Goal: Task Accomplishment & Management: Manage account settings

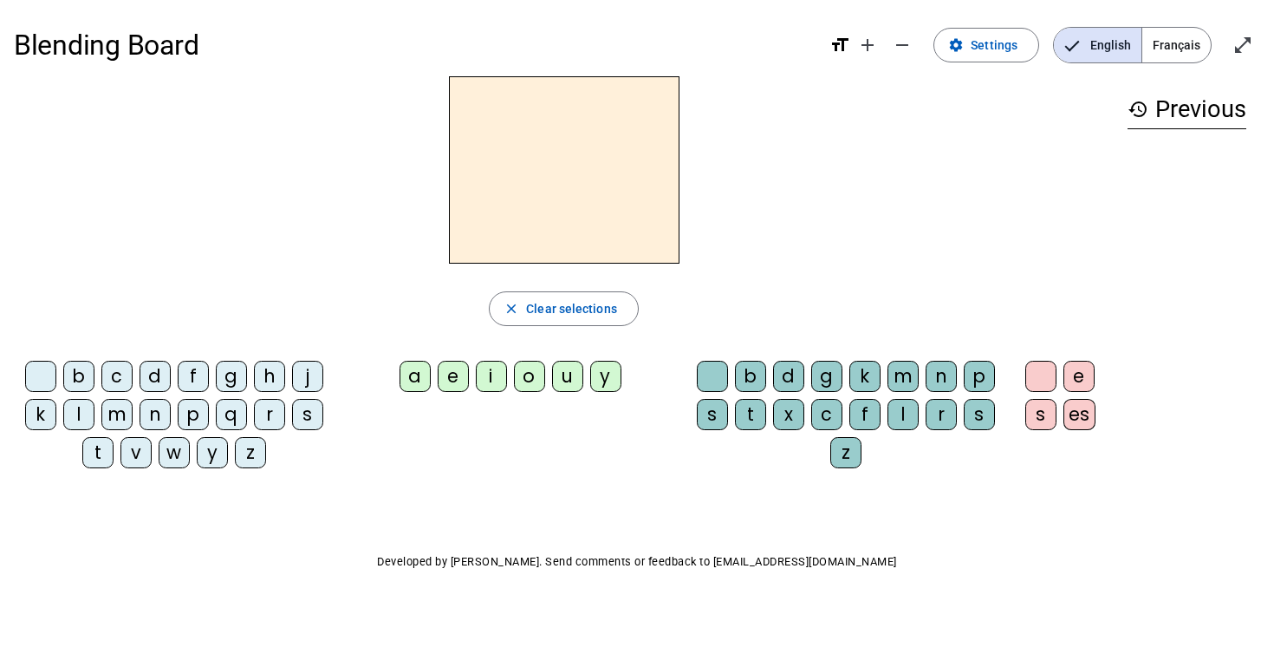
click at [1169, 45] on span "Français" at bounding box center [1176, 45] width 68 height 35
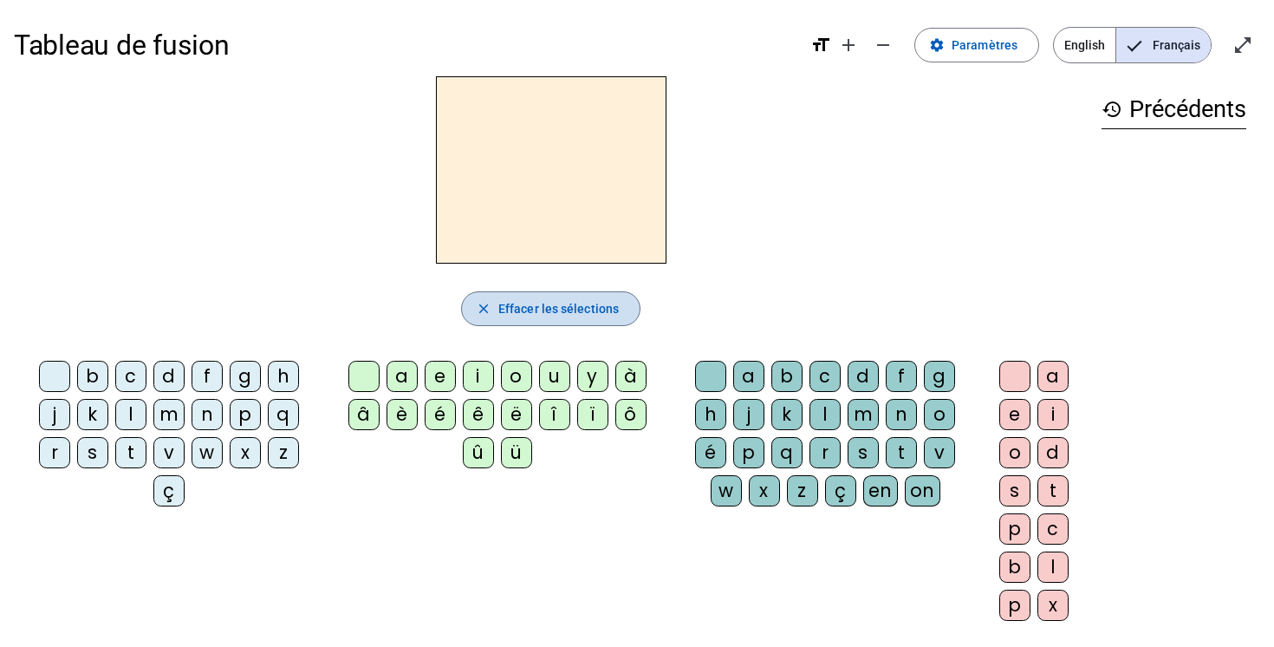
click at [517, 305] on span "Effacer les sélections" at bounding box center [558, 308] width 120 height 21
click at [1010, 54] on span "Paramètres" at bounding box center [985, 45] width 66 height 21
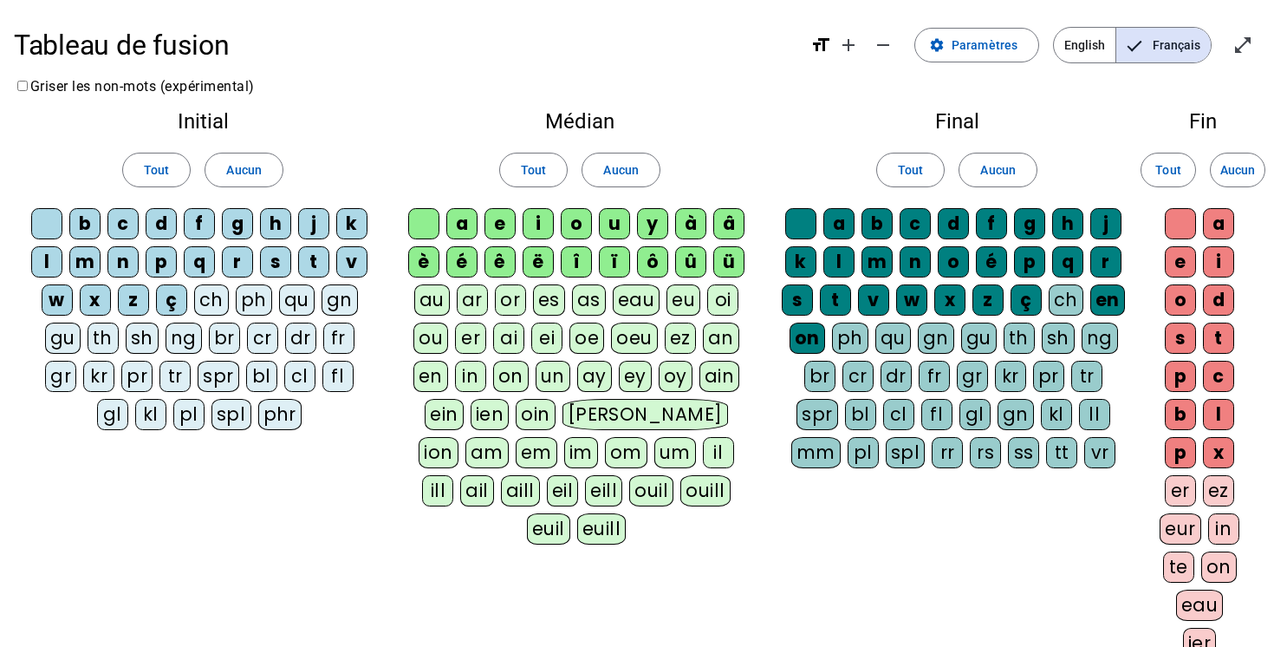
click at [126, 221] on div "c" at bounding box center [122, 223] width 31 height 31
click at [605, 454] on div "om" at bounding box center [626, 452] width 42 height 31
click at [1038, 267] on div "p" at bounding box center [1029, 261] width 31 height 31
click at [1218, 337] on div "t" at bounding box center [1218, 337] width 31 height 31
click at [1184, 270] on div "e" at bounding box center [1180, 261] width 31 height 31
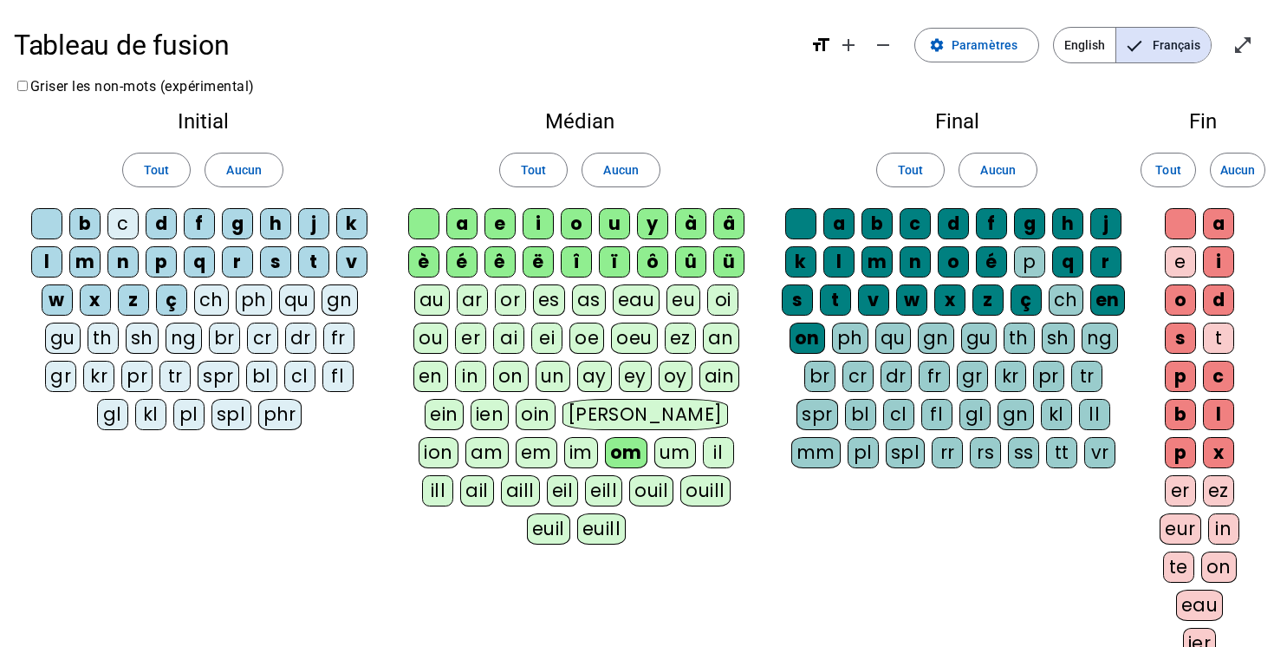
click at [1179, 264] on div "e" at bounding box center [1180, 261] width 31 height 31
click at [1210, 337] on div "t" at bounding box center [1218, 337] width 31 height 31
click at [1165, 569] on div "te" at bounding box center [1178, 566] width 31 height 31
click at [1188, 491] on div "er" at bounding box center [1180, 490] width 31 height 31
click at [280, 268] on div "s" at bounding box center [275, 261] width 31 height 31
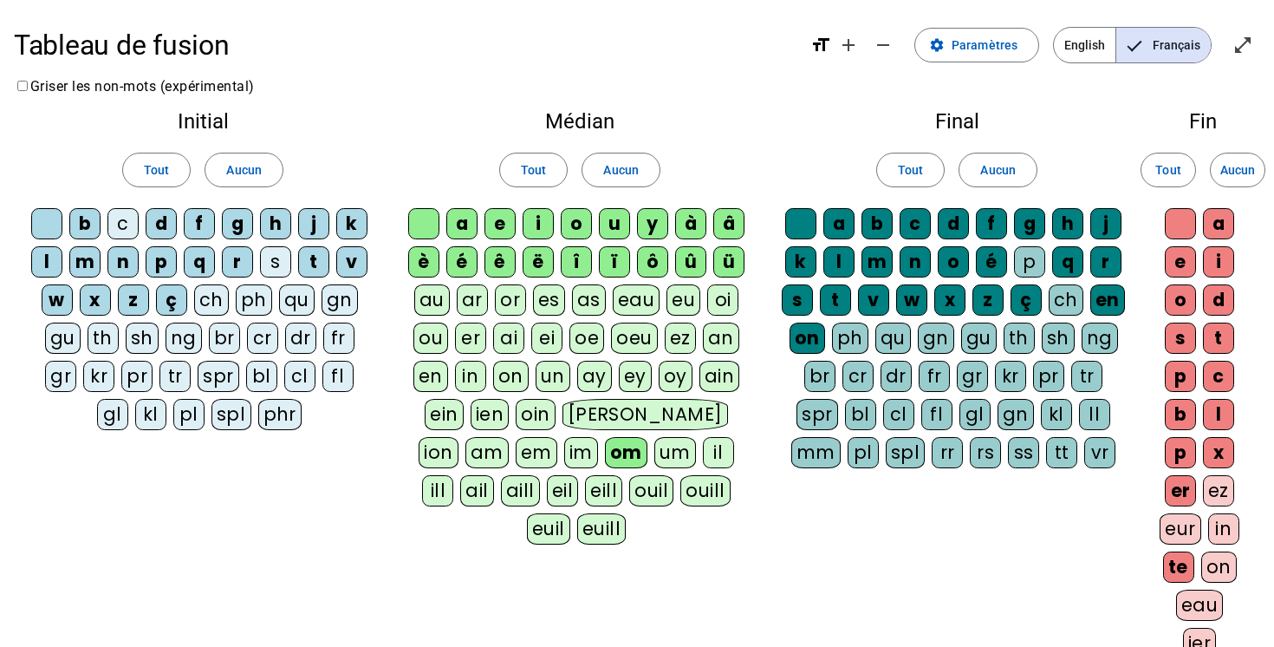
click at [875, 225] on div "b" at bounding box center [877, 223] width 31 height 31
click at [871, 226] on div "b" at bounding box center [877, 223] width 31 height 31
click at [818, 368] on div "br" at bounding box center [819, 376] width 31 height 31
click at [1171, 257] on div "e" at bounding box center [1180, 261] width 31 height 31
click at [316, 261] on div "t" at bounding box center [313, 261] width 31 height 31
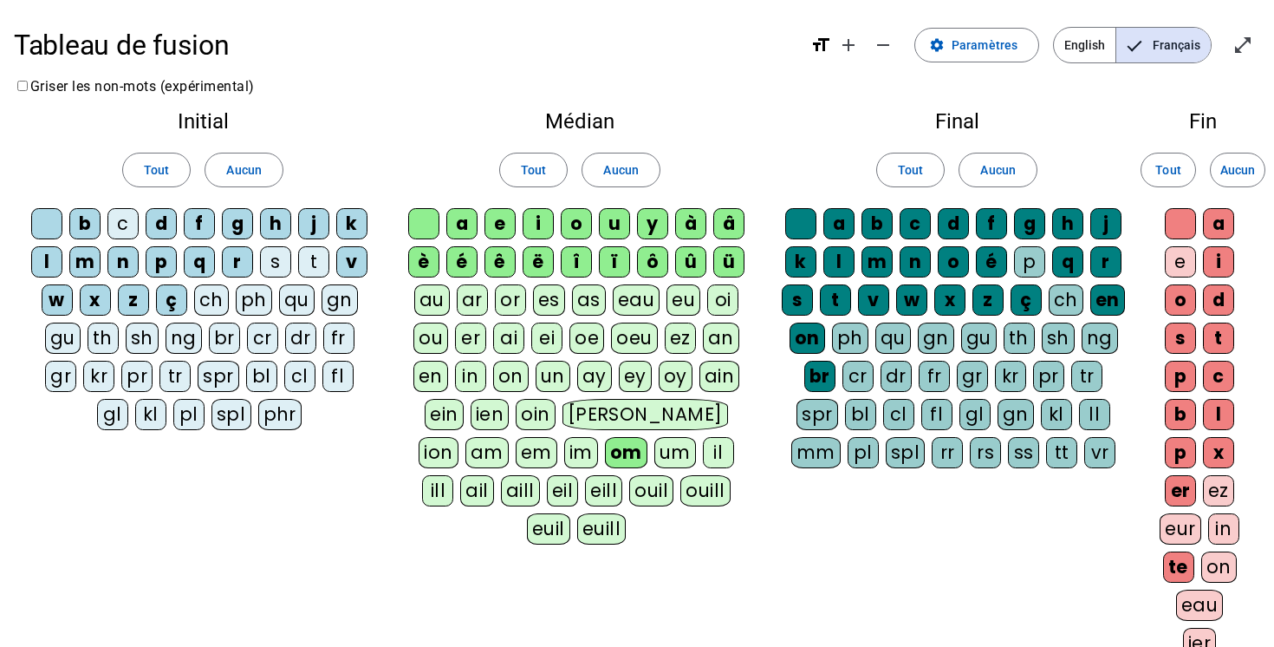
click at [879, 221] on div "b" at bounding box center [877, 223] width 31 height 31
click at [175, 374] on div "tr" at bounding box center [174, 376] width 31 height 31
click at [454, 226] on div "a" at bounding box center [461, 223] width 31 height 31
click at [934, 334] on div "gn" at bounding box center [936, 337] width 36 height 31
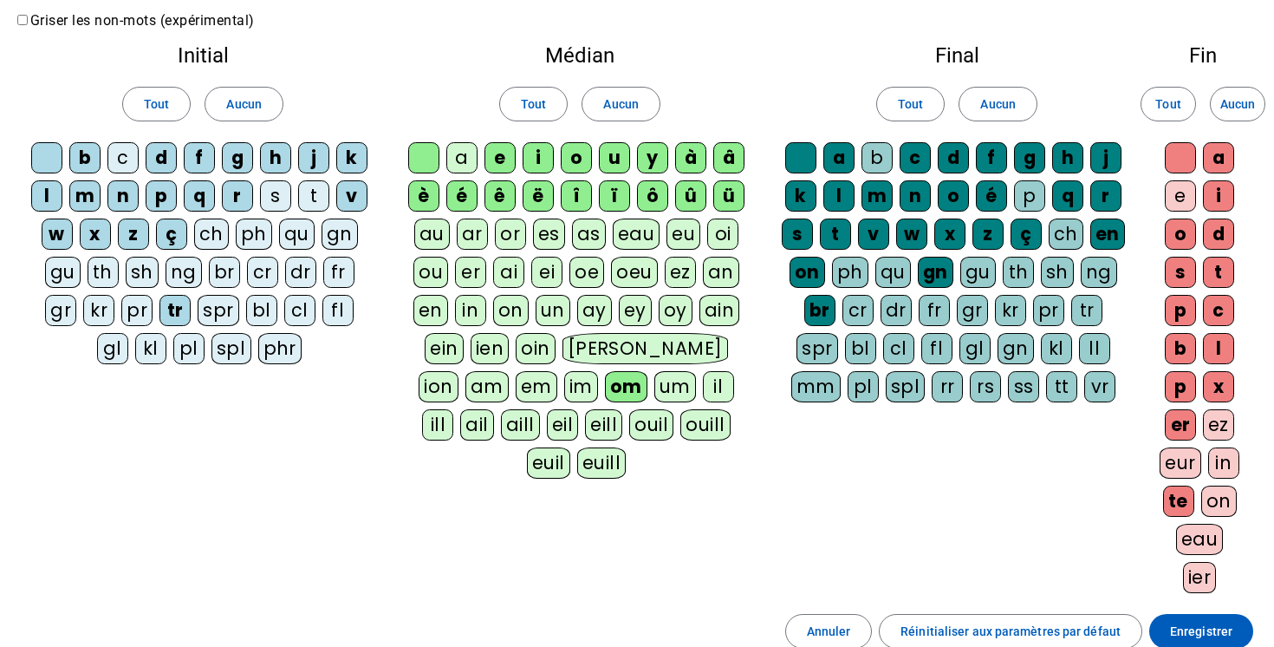
scroll to position [68, 0]
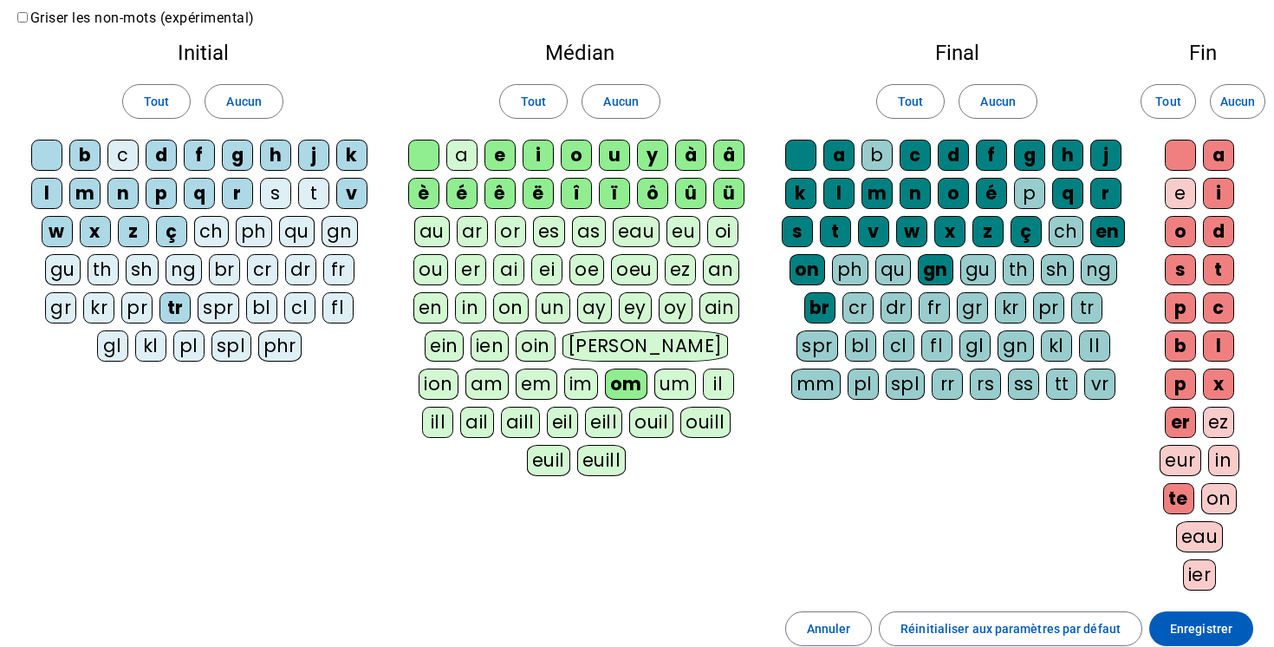
click at [1212, 194] on div "i" at bounding box center [1218, 193] width 31 height 31
click at [49, 158] on div at bounding box center [46, 155] width 31 height 31
click at [421, 155] on div at bounding box center [423, 155] width 31 height 31
click at [799, 153] on div at bounding box center [800, 155] width 31 height 31
click at [1184, 152] on div at bounding box center [1180, 155] width 31 height 31
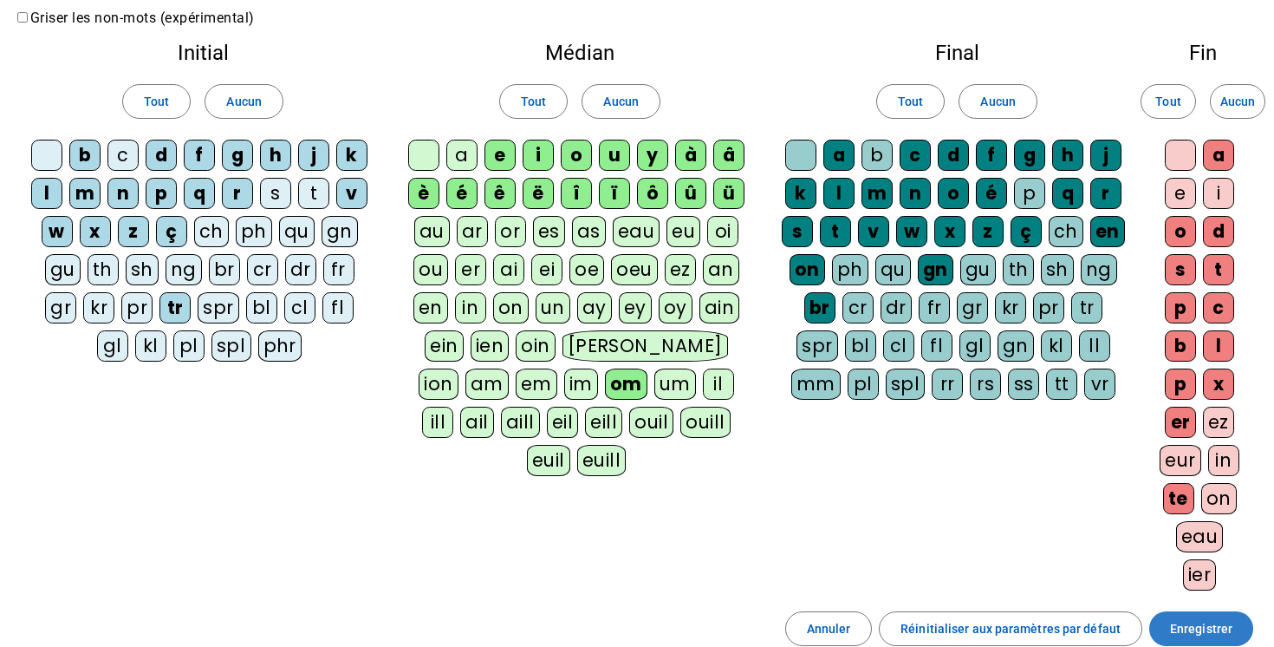
click at [1176, 630] on span "Enregistrer" at bounding box center [1201, 628] width 62 height 21
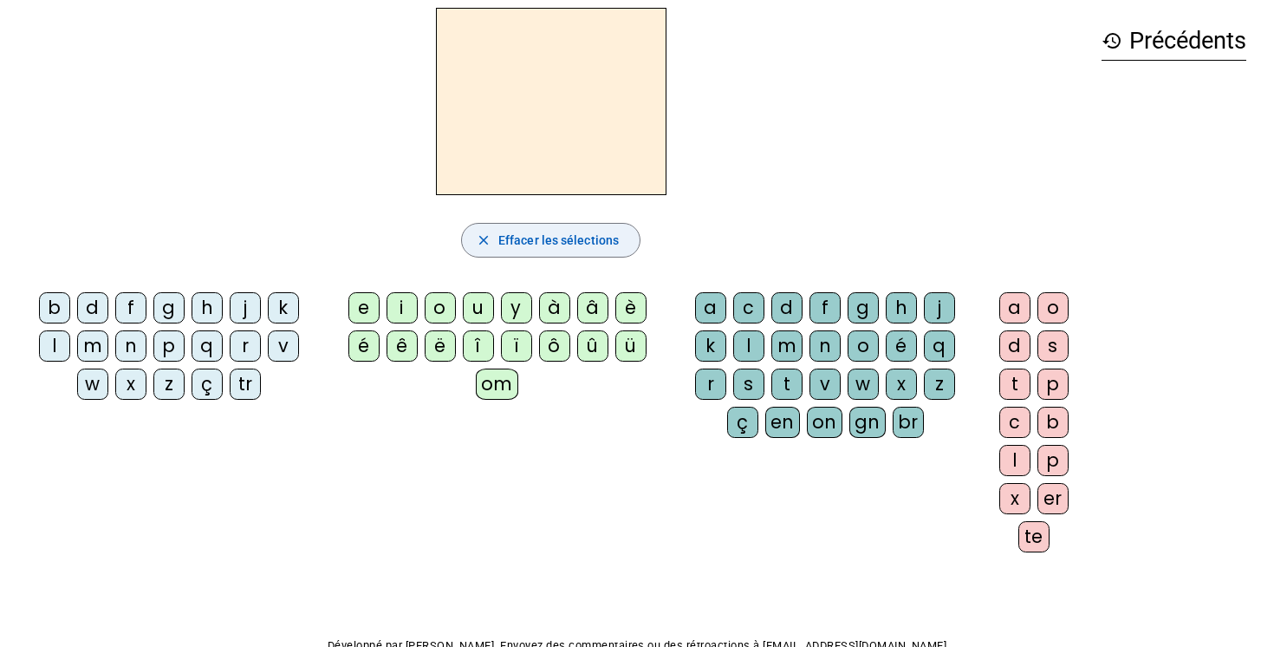
click at [582, 247] on span "Effacer les sélections" at bounding box center [558, 240] width 120 height 21
click at [1181, 33] on h3 "history Précédents" at bounding box center [1174, 41] width 145 height 39
click at [1105, 50] on mat-icon "history" at bounding box center [1112, 40] width 21 height 21
click at [581, 239] on span "Effacer les sélections" at bounding box center [558, 240] width 120 height 21
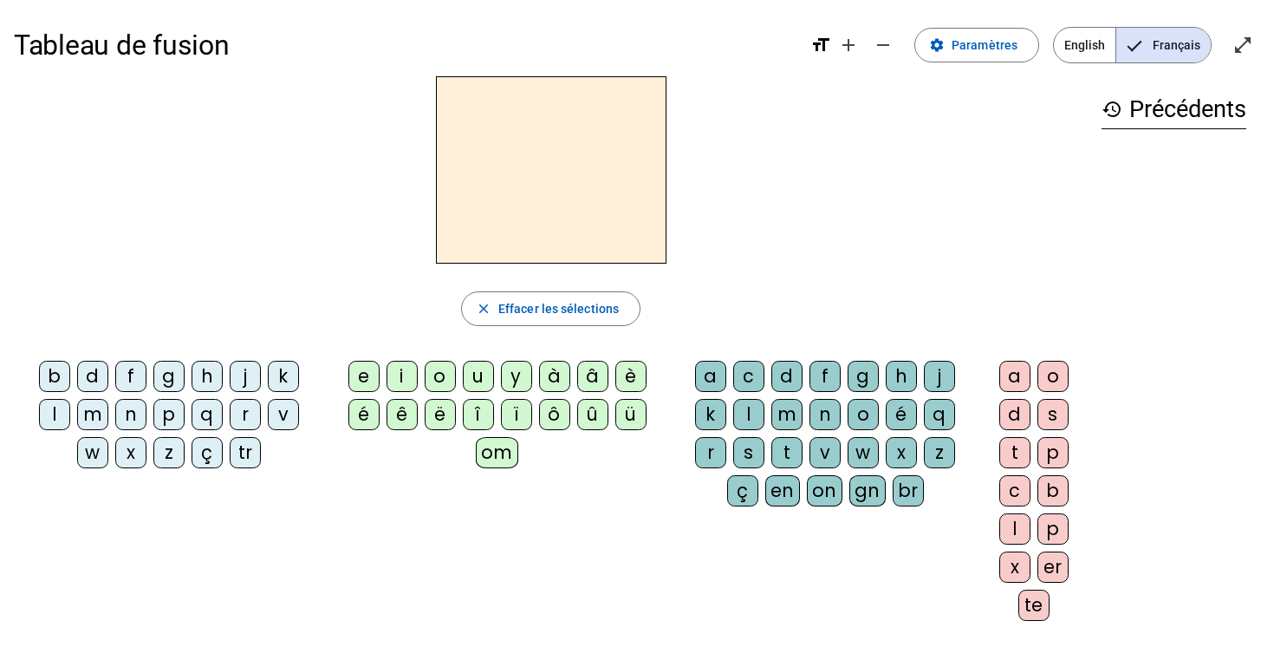
click at [954, 72] on div "Tableau de fusion format_size add remove settings Paramètres English Français o…" at bounding box center [637, 45] width 1246 height 62
click at [971, 57] on span at bounding box center [976, 45] width 123 height 42
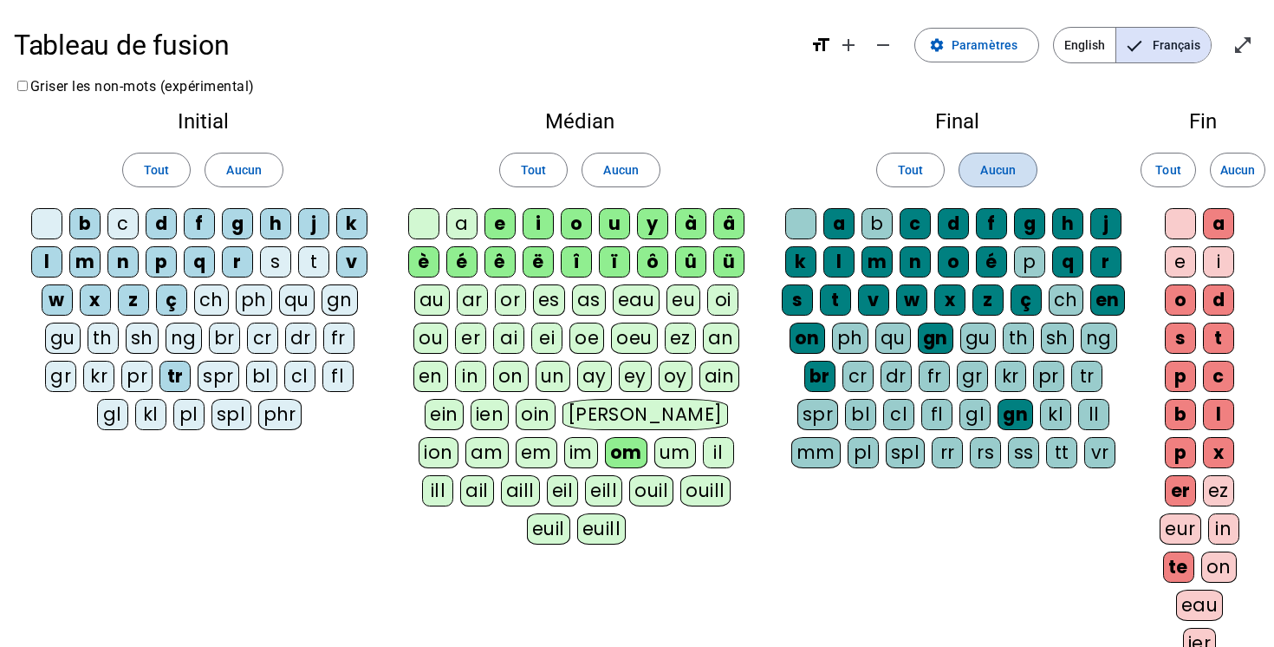
click at [975, 163] on span at bounding box center [998, 170] width 76 height 42
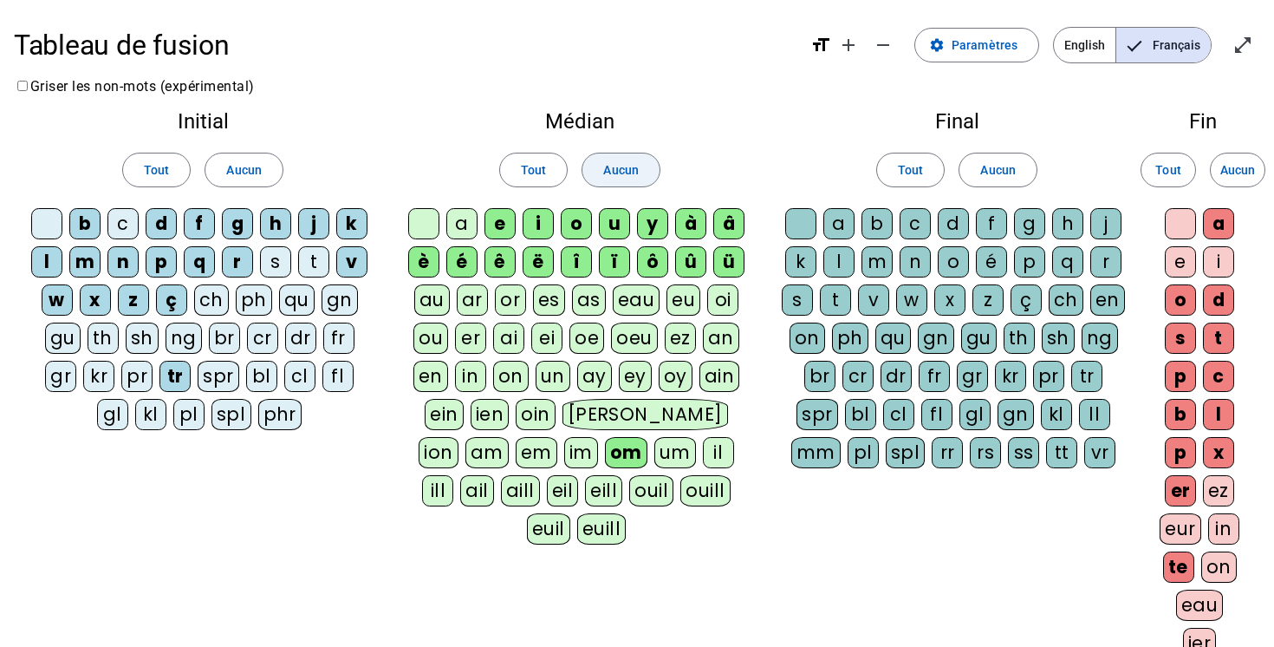
click at [600, 173] on span at bounding box center [620, 170] width 76 height 42
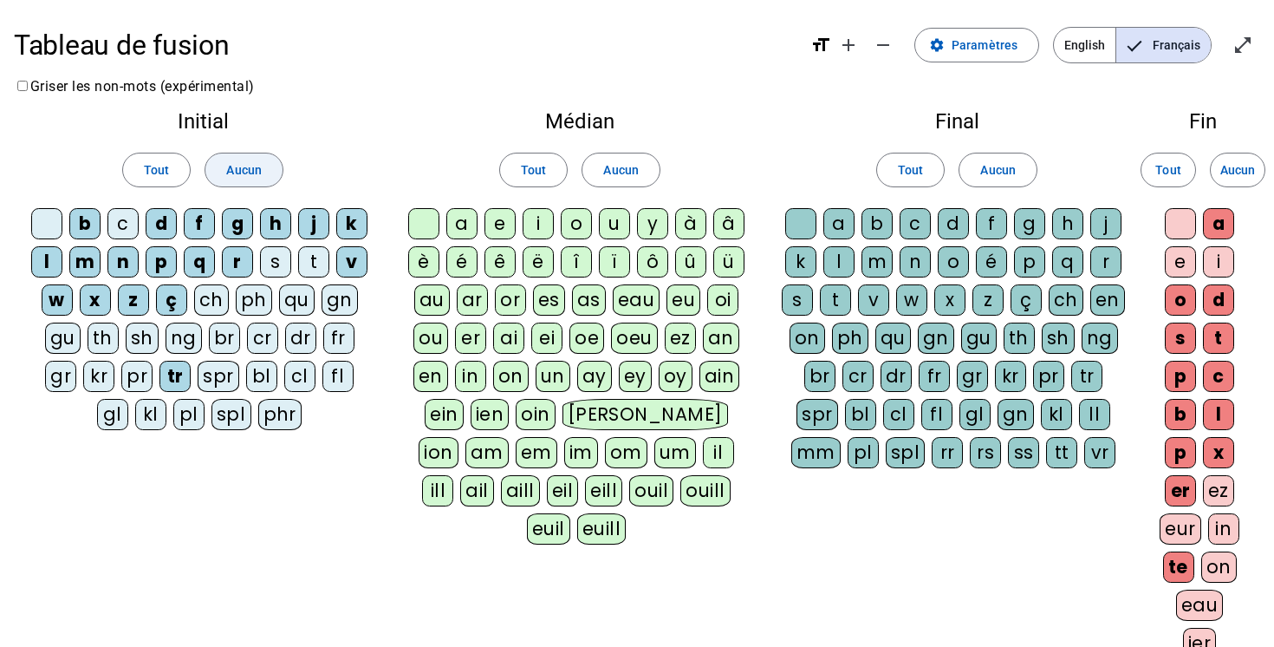
click at [260, 157] on span at bounding box center [243, 170] width 76 height 42
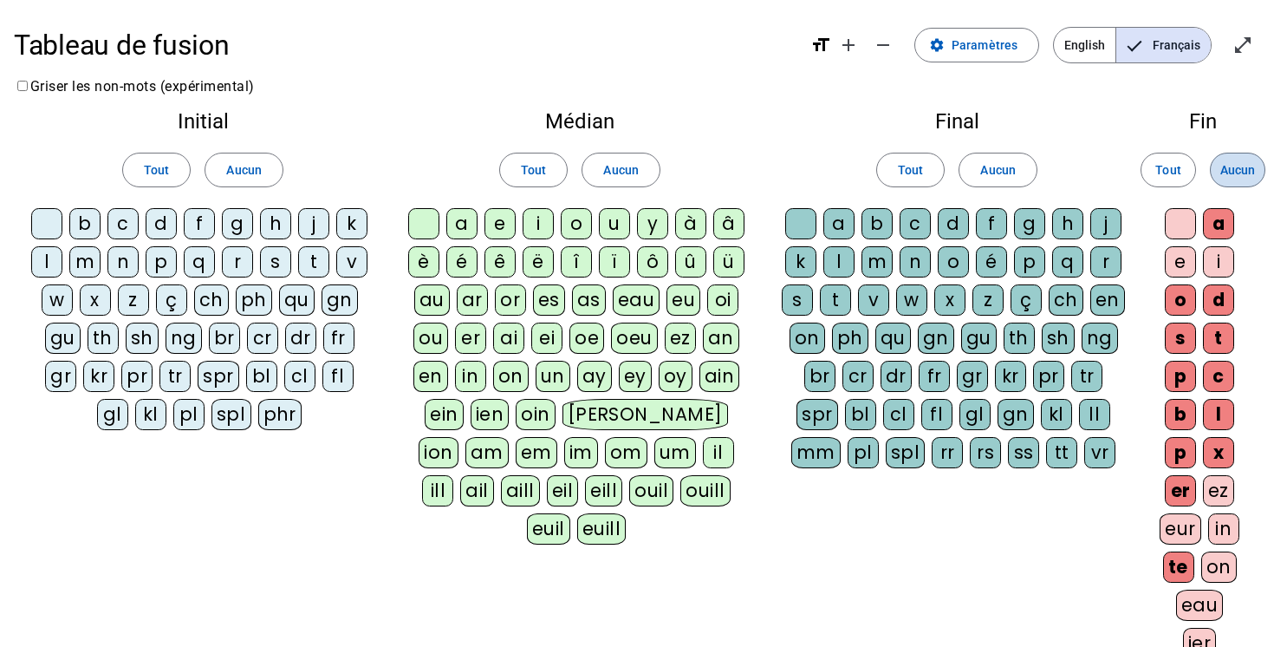
click at [1238, 171] on span "Aucun" at bounding box center [1237, 169] width 35 height 21
